Goal: Information Seeking & Learning: Learn about a topic

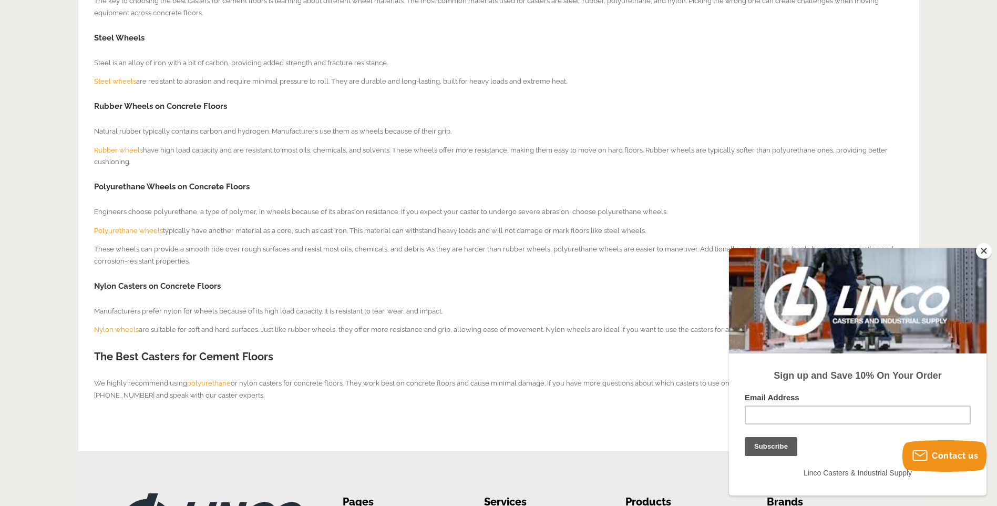
scroll to position [473, 0]
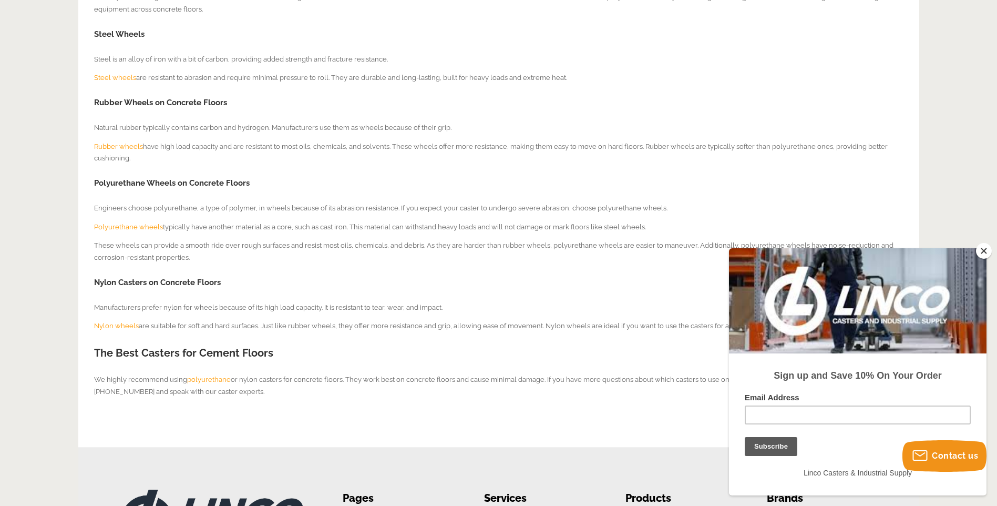
click at [133, 230] on span "Polyurethane wheels" at bounding box center [128, 227] width 69 height 8
